Goal: Check status: Check status

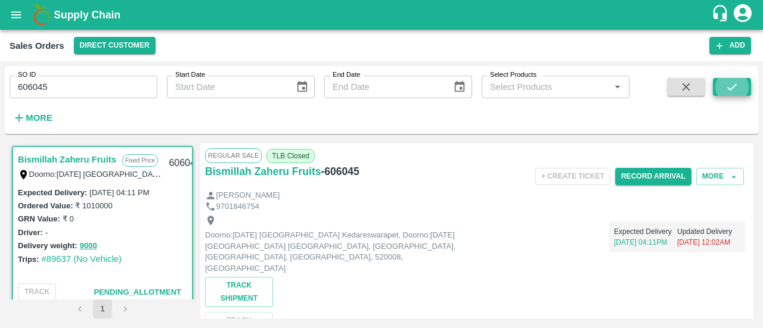
scroll to position [2, 0]
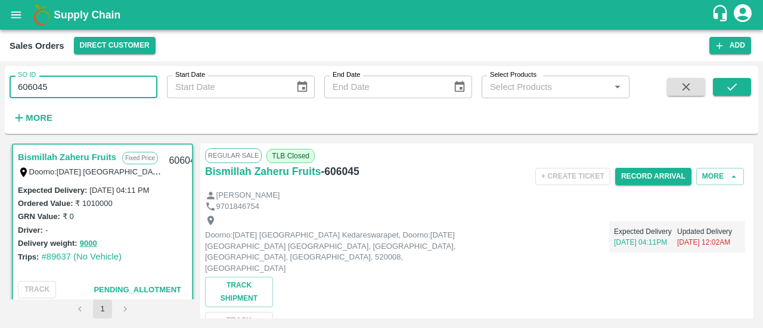
click at [69, 86] on input "606045" at bounding box center [84, 87] width 148 height 23
type input "6"
paste input "text"
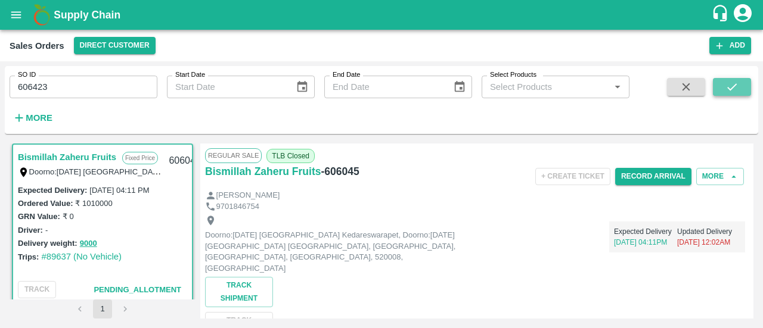
click at [720, 90] on button "submit" at bounding box center [732, 87] width 38 height 18
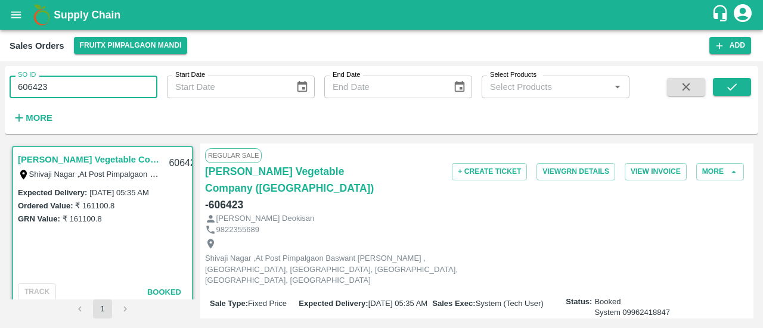
click at [88, 85] on input "606423" at bounding box center [84, 87] width 148 height 23
type input "6"
paste input "text"
type input "606424"
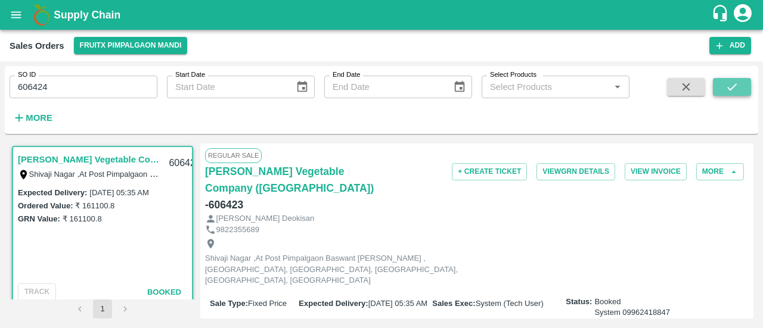
click at [719, 90] on button "submit" at bounding box center [732, 87] width 38 height 18
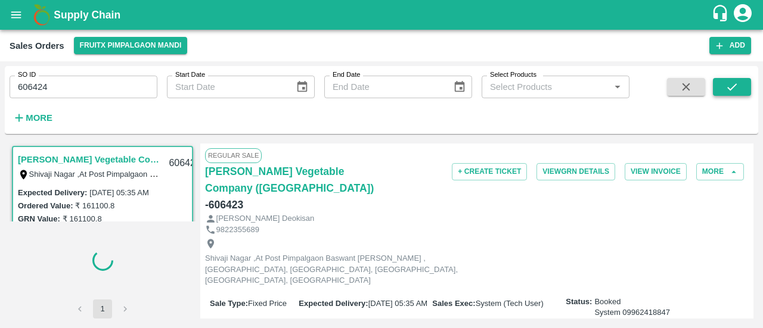
scroll to position [2, 0]
